Goal: Browse casually: Explore the website without a specific task or goal

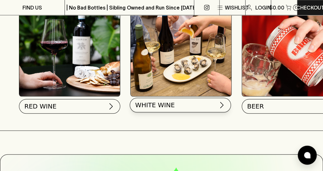
click at [219, 105] on img at bounding box center [222, 105] width 8 height 8
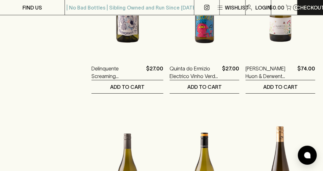
scroll to position [856, 0]
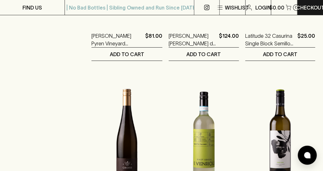
scroll to position [888, 0]
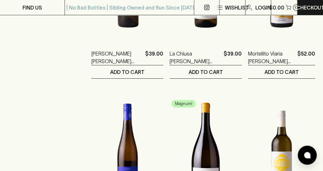
scroll to position [871, 0]
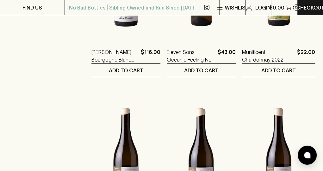
scroll to position [872, 0]
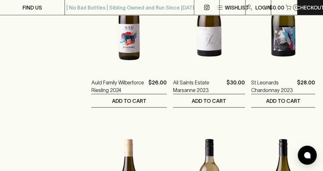
scroll to position [842, 0]
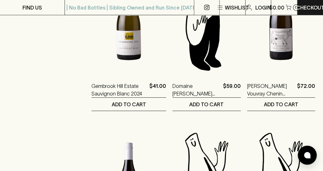
scroll to position [838, 0]
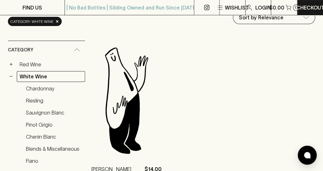
scroll to position [83, 0]
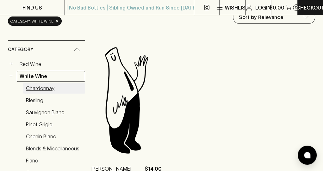
click at [48, 88] on link "Chardonnay" at bounding box center [54, 88] width 62 height 11
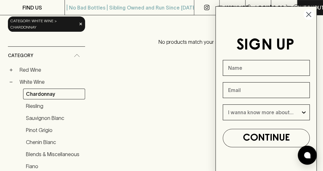
scroll to position [91, 0]
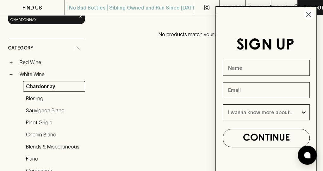
click at [309, 14] on circle "Close dialog" at bounding box center [308, 14] width 10 height 10
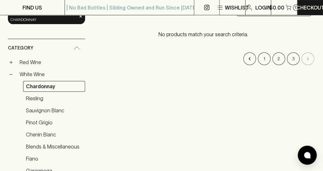
scroll to position [94, 0]
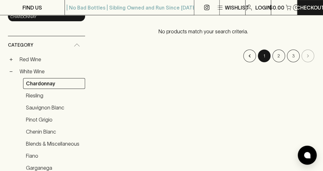
click at [265, 57] on button "1" at bounding box center [264, 55] width 13 height 13
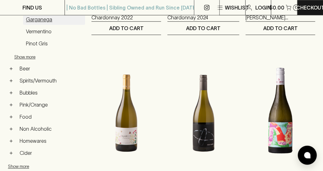
scroll to position [242, 0]
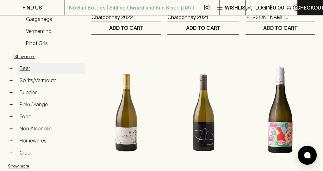
click at [26, 65] on link "Beer" at bounding box center [51, 68] width 68 height 11
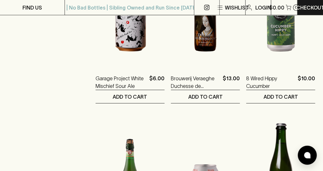
scroll to position [846, 0]
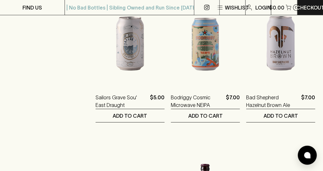
scroll to position [827, 0]
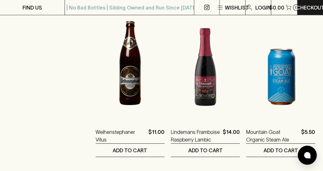
scroll to position [831, 0]
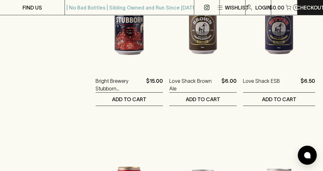
scroll to position [868, 0]
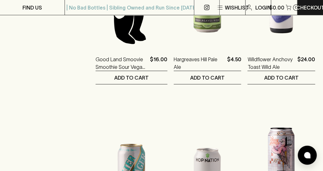
scroll to position [867, 0]
